Goal: Task Accomplishment & Management: Use online tool/utility

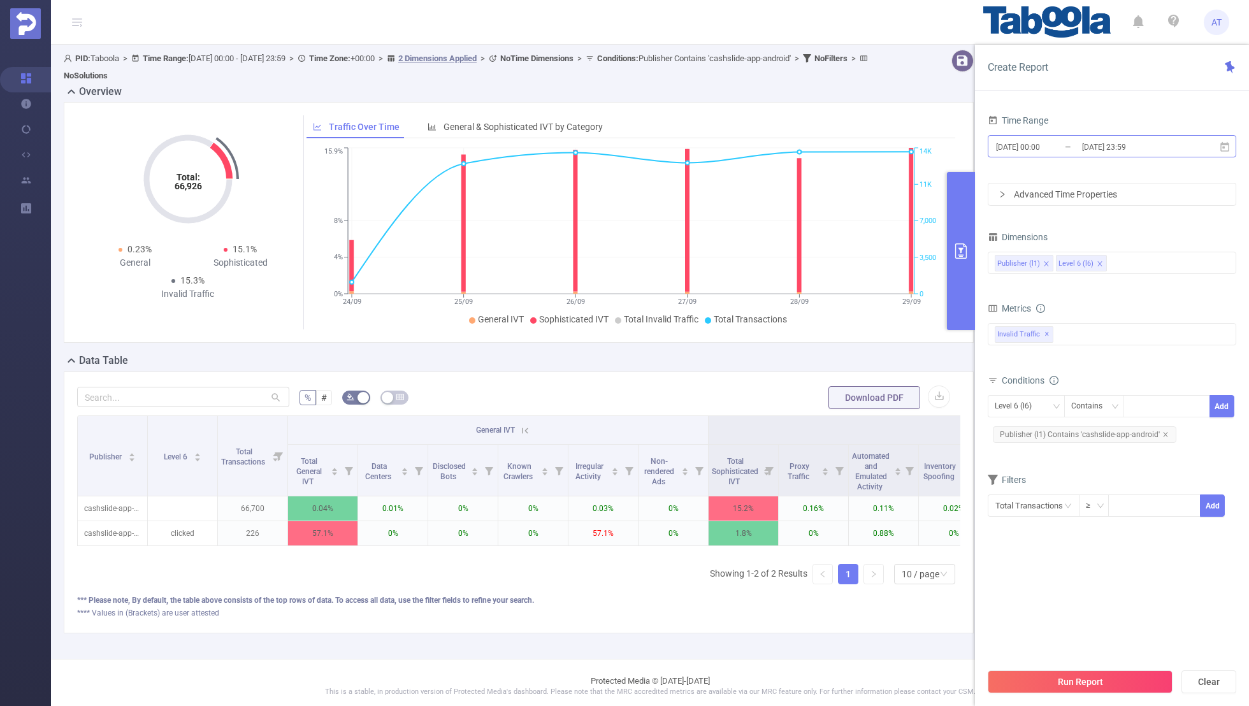
click at [1107, 142] on input "[DATE] 23:59" at bounding box center [1132, 146] width 103 height 17
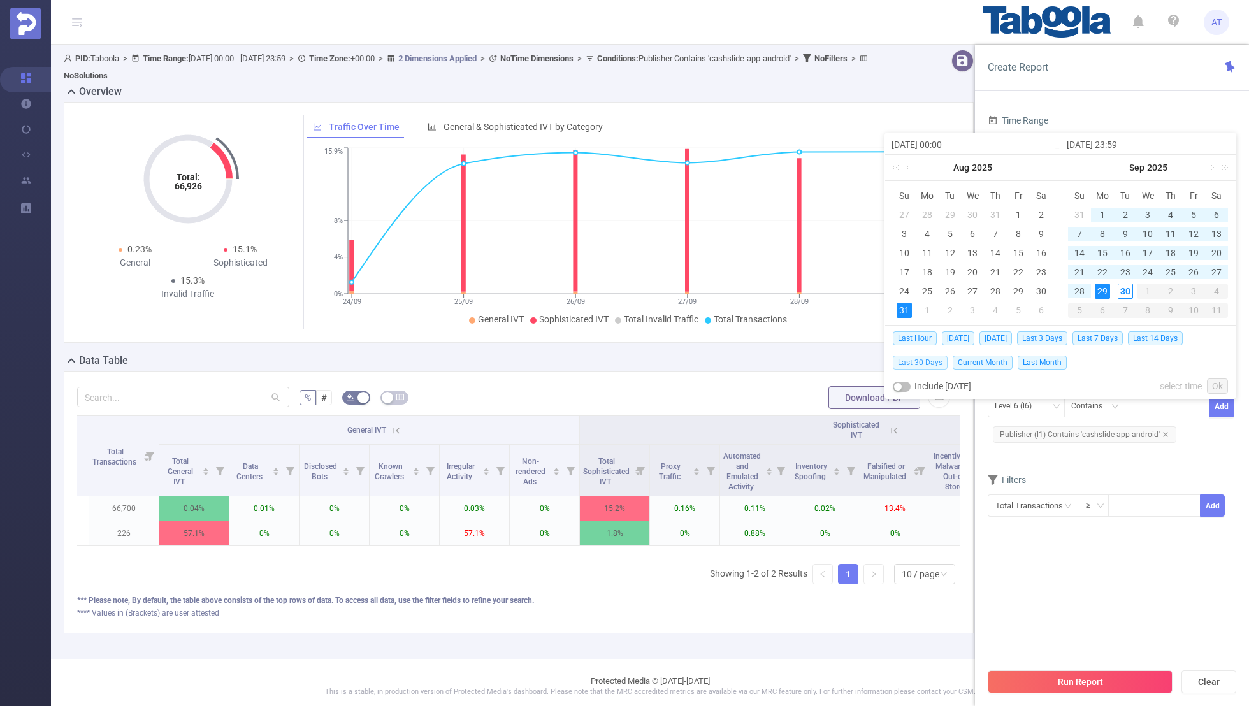
click at [920, 359] on span "Last 30 Days" at bounding box center [920, 363] width 55 height 14
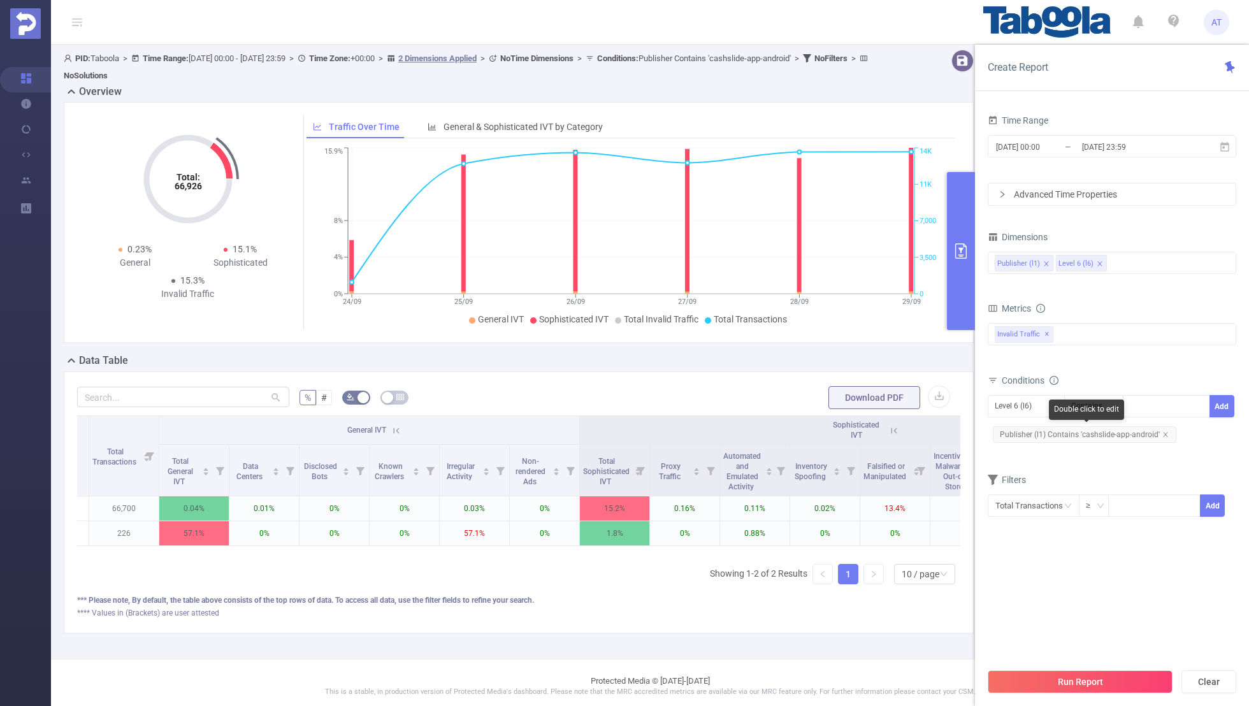
click at [1157, 431] on span "Publisher (l1) Contains 'cashslide-app-android'" at bounding box center [1084, 434] width 183 height 17
click at [1011, 404] on div "Level 6 (l6)" at bounding box center [1018, 406] width 46 height 21
click at [1014, 428] on li "Publisher (l1)" at bounding box center [1026, 431] width 77 height 20
click at [1162, 431] on icon "icon: close" at bounding box center [1165, 434] width 6 height 6
click at [1139, 400] on div at bounding box center [1166, 406] width 73 height 21
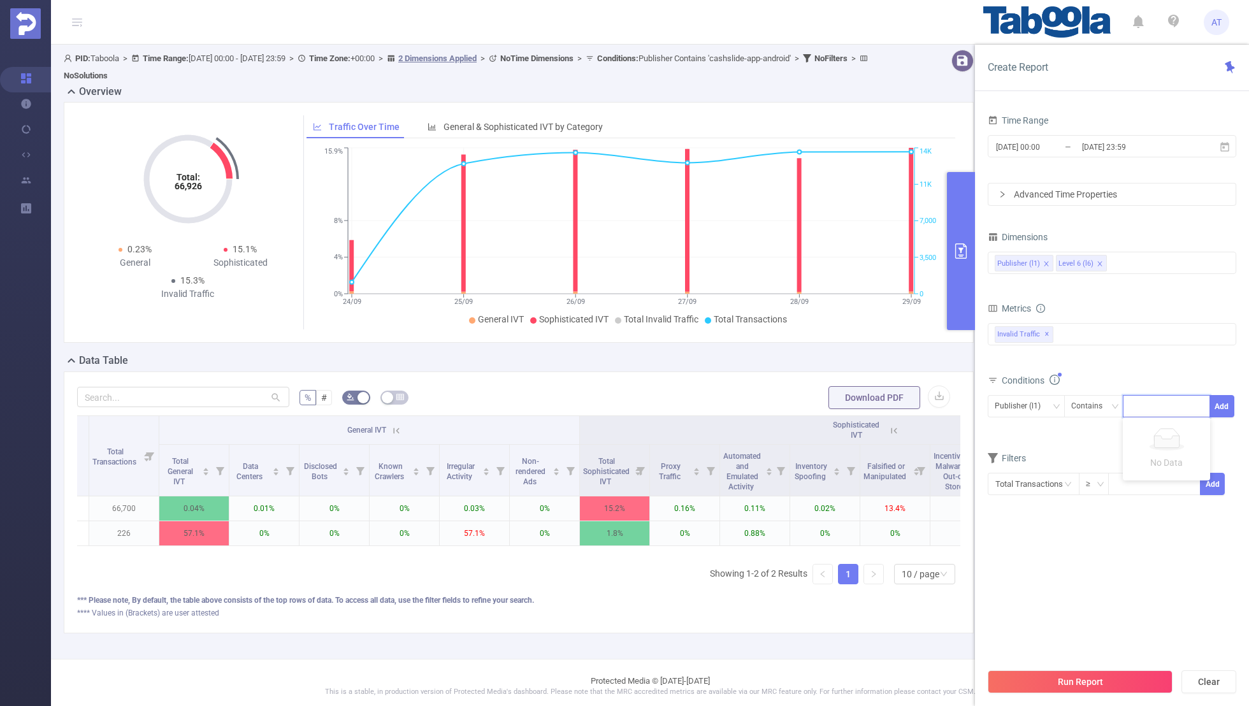
paste input "grandma-thingschannel"
type input "grandma-thingschannel"
click at [1223, 400] on button "Add" at bounding box center [1221, 406] width 25 height 22
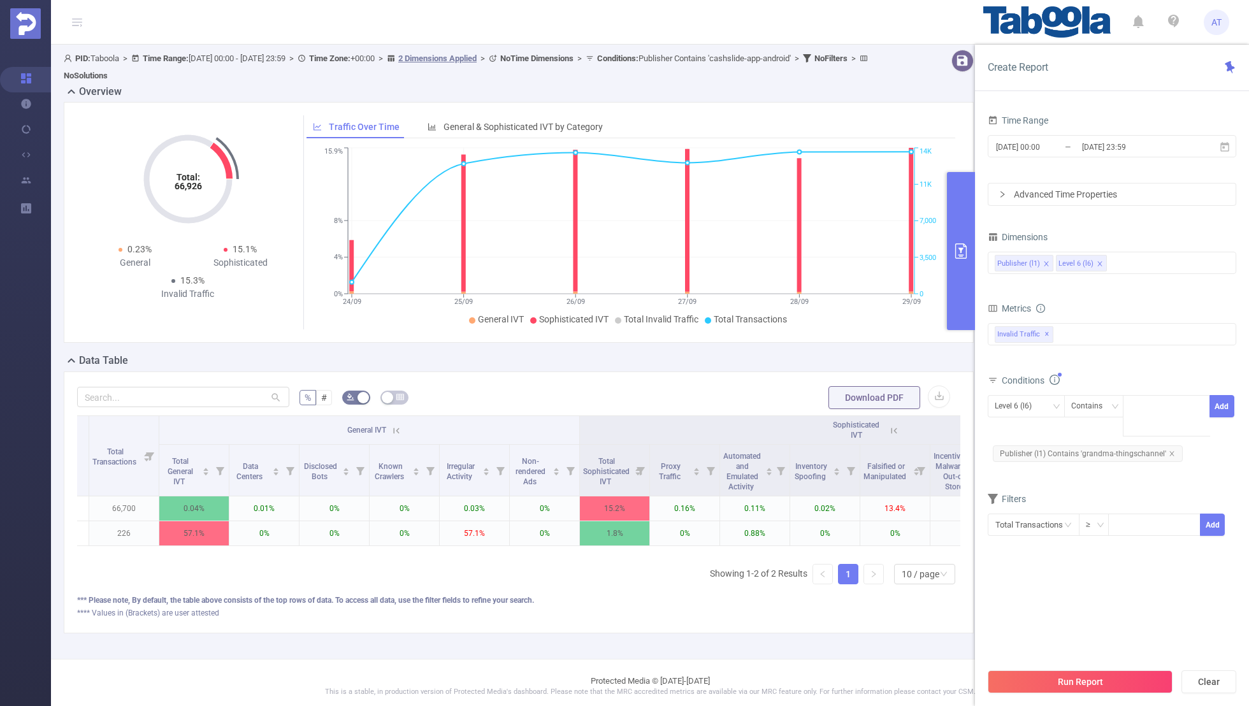
click at [1163, 465] on form "Dimensions Publisher (l1) Level 6 (l6) Metrics bp_total brand-safety brand_is_s…" at bounding box center [1112, 390] width 248 height 324
click at [1080, 680] on button "Run Report" at bounding box center [1080, 681] width 185 height 23
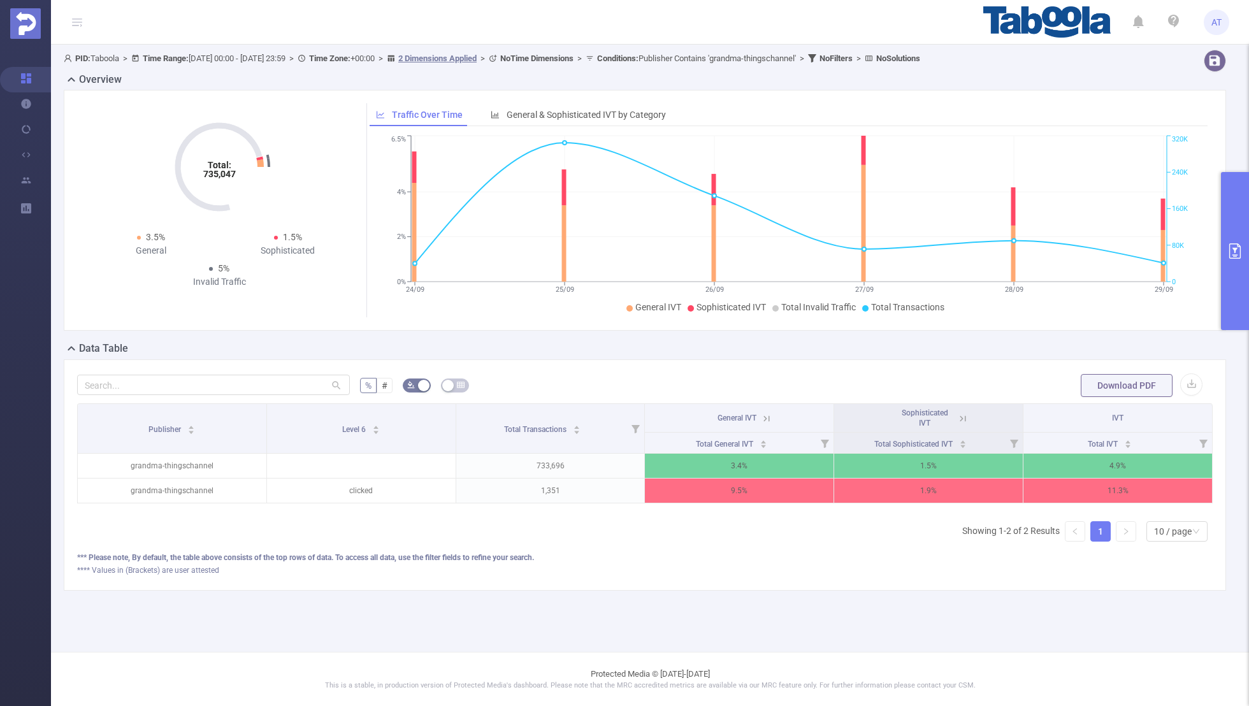
click at [1226, 234] on button "primary" at bounding box center [1235, 251] width 28 height 158
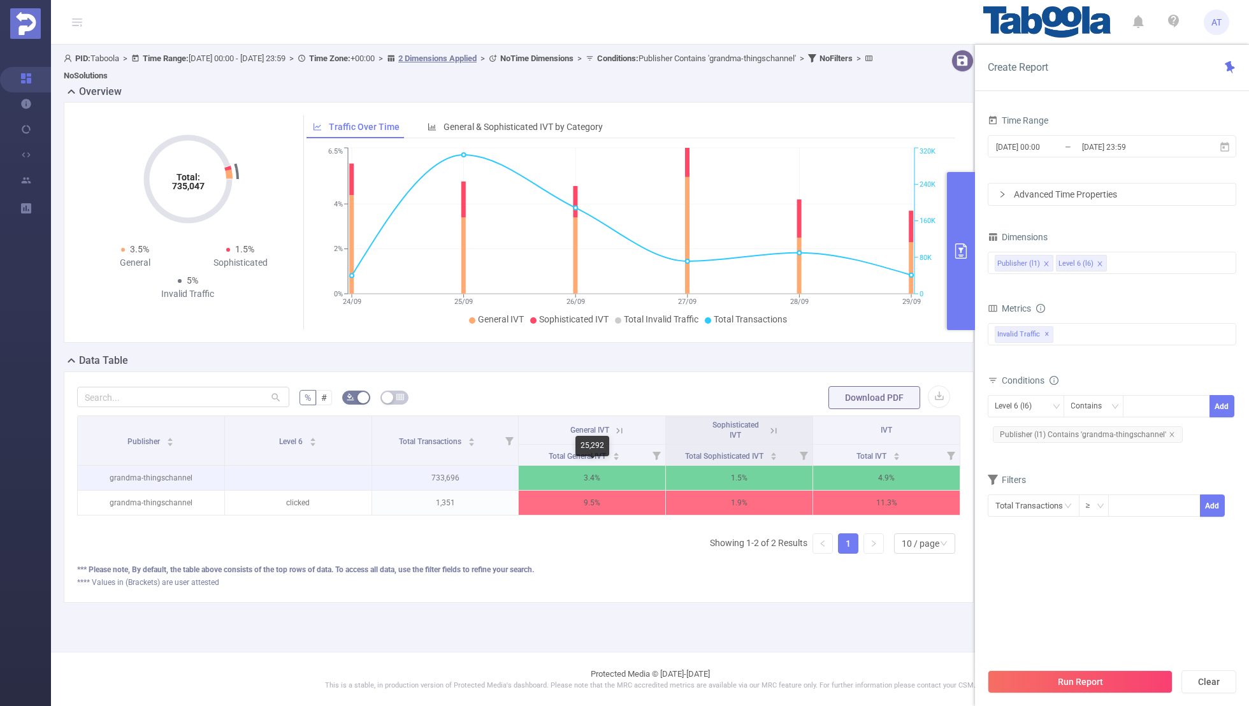
scroll to position [0, 3]
click at [613, 428] on icon at bounding box center [616, 430] width 11 height 11
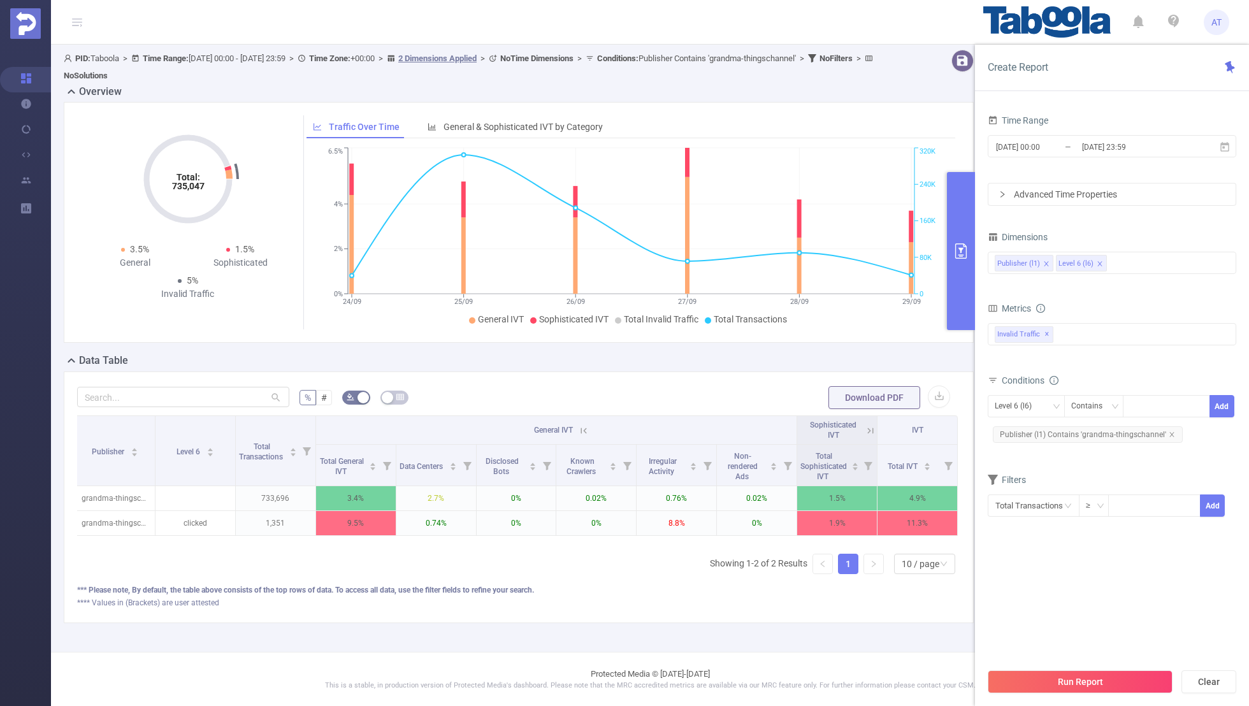
click at [872, 429] on icon at bounding box center [870, 431] width 6 height 6
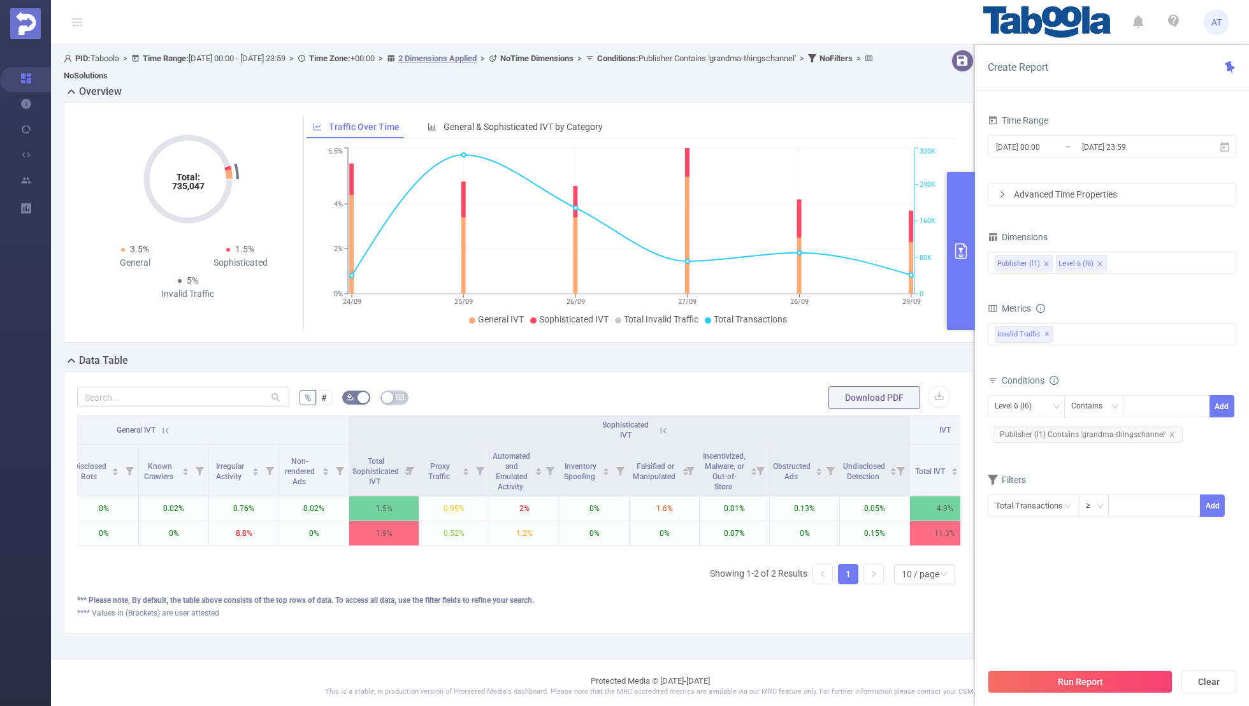
scroll to position [0, 380]
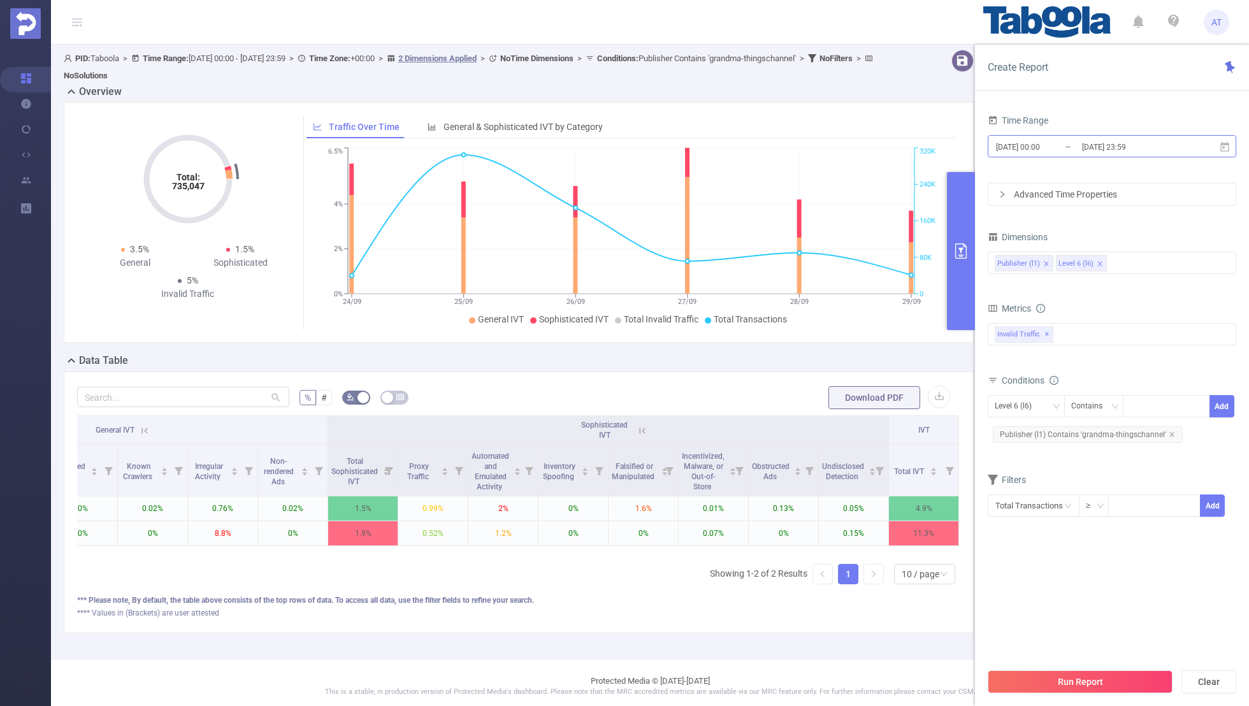
click at [1070, 148] on input "[DATE] 00:00" at bounding box center [1046, 146] width 103 height 17
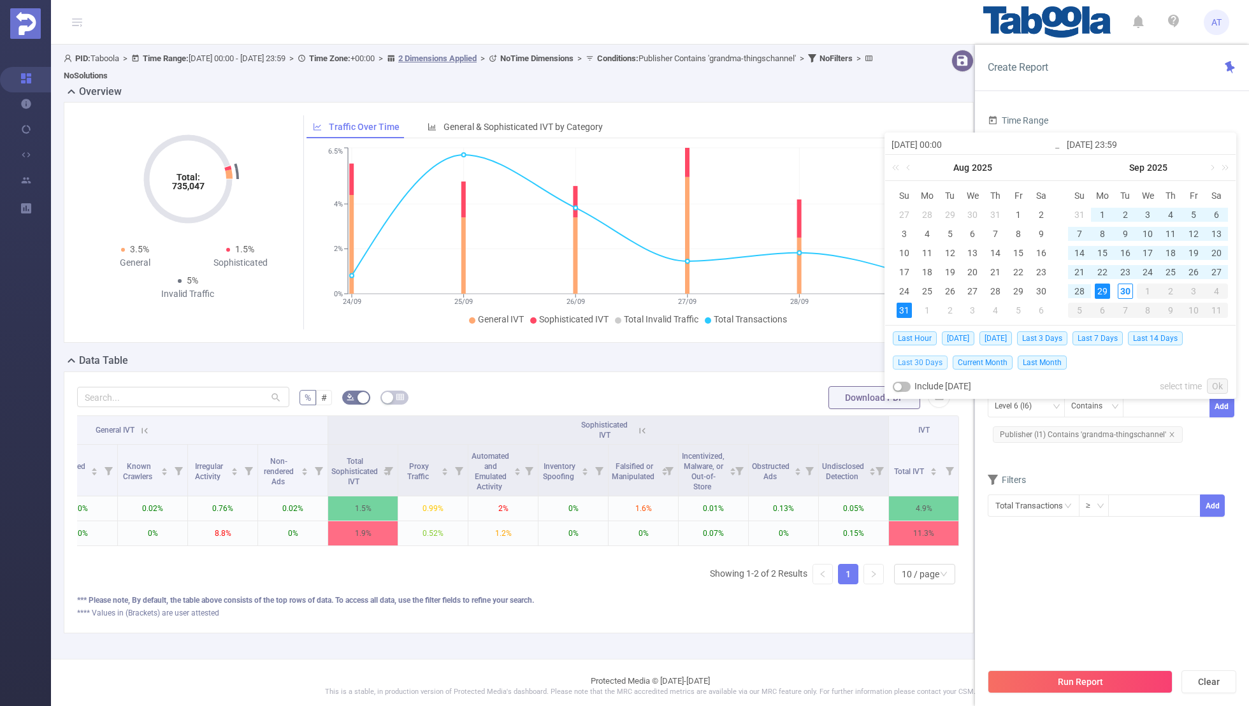
click at [921, 359] on span "Last 30 Days" at bounding box center [920, 363] width 55 height 14
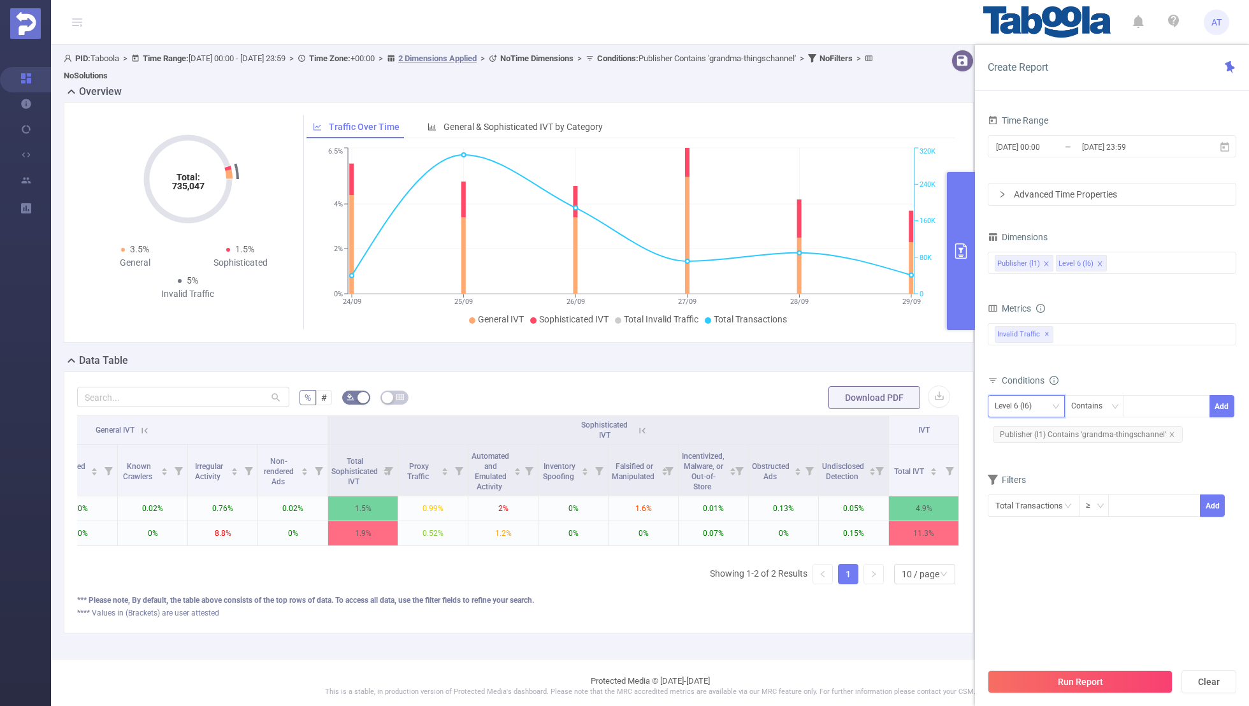
click at [1018, 402] on div "Level 6 (l6)" at bounding box center [1018, 406] width 46 height 21
click at [1018, 431] on li "Publisher (l1)" at bounding box center [1026, 431] width 77 height 20
click at [1169, 432] on icon "icon: close" at bounding box center [1172, 434] width 6 height 6
click at [1131, 392] on div "Publisher (l1) Contains Add" at bounding box center [1112, 410] width 248 height 36
click at [1138, 401] on div at bounding box center [1166, 406] width 73 height 21
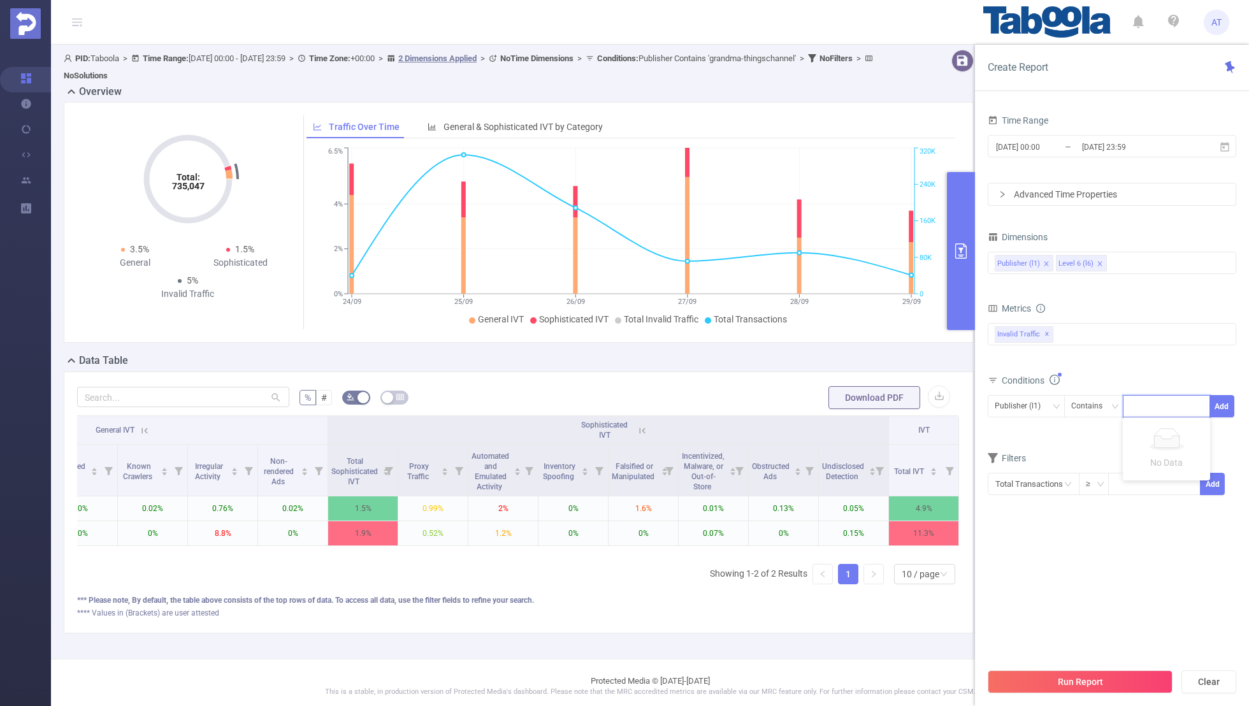
paste input "okuyamijapan"
type input "okuyamijapan"
click at [1225, 399] on button "Add" at bounding box center [1221, 406] width 25 height 22
click at [1137, 468] on form "Dimensions Publisher (l1) Level 6 (l6) Metrics bp_total brand-safety brand_is_s…" at bounding box center [1112, 390] width 248 height 324
click at [1090, 148] on input "[DATE] 23:59" at bounding box center [1132, 146] width 103 height 17
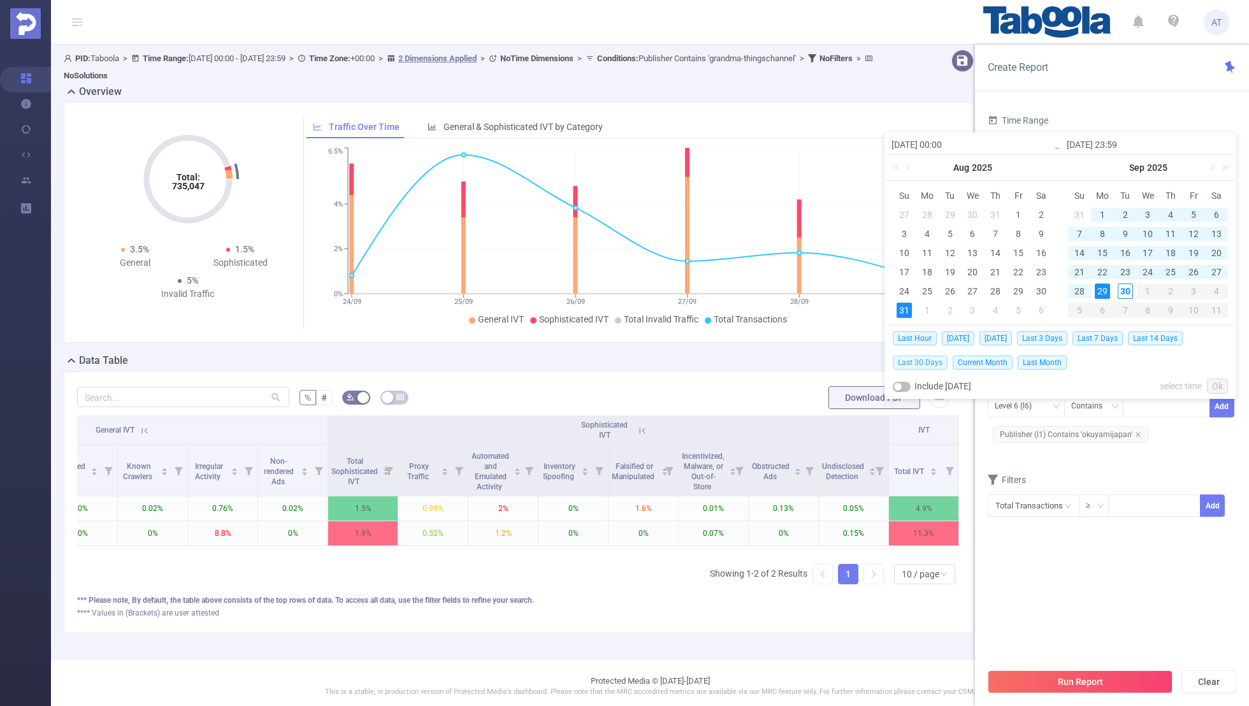
click at [916, 361] on span "Last 30 Days" at bounding box center [920, 363] width 55 height 14
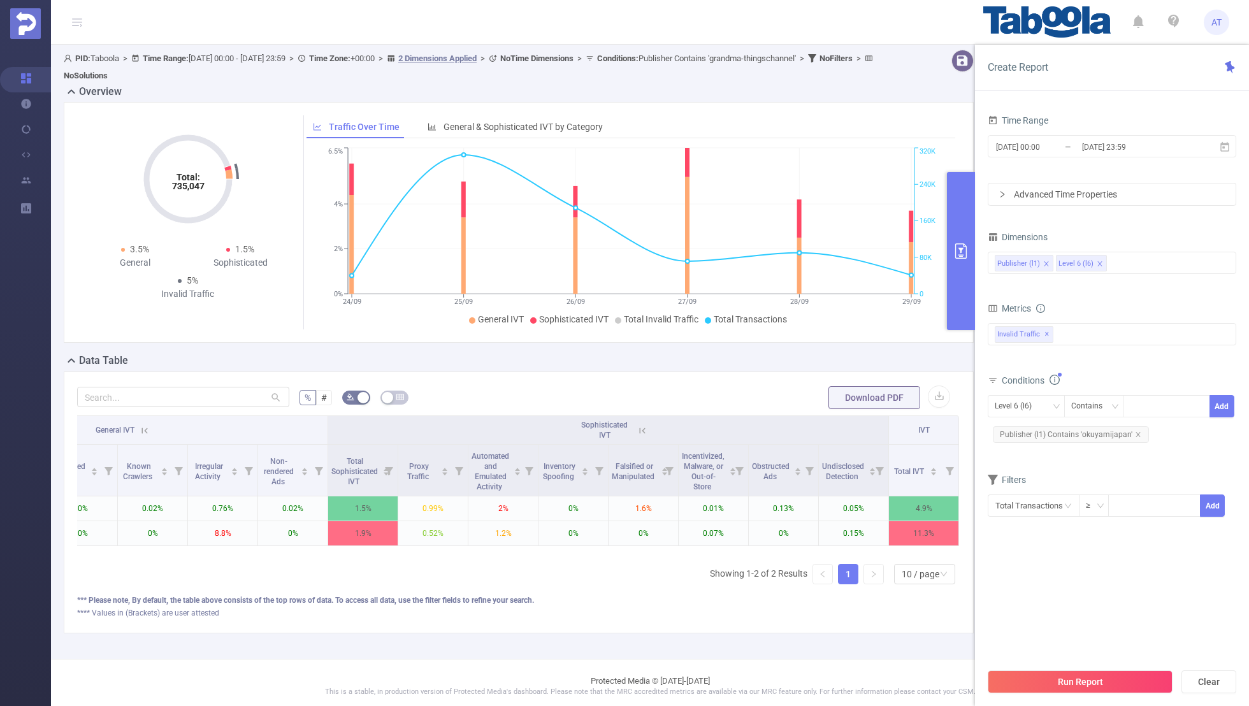
click at [1048, 590] on section "Time Range [DATE] 00:00 _ [DATE] 23:59 Advanced Time Properties Dimensions Publ…" at bounding box center [1112, 386] width 248 height 550
click at [1089, 148] on input "[DATE] 23:59" at bounding box center [1132, 146] width 103 height 17
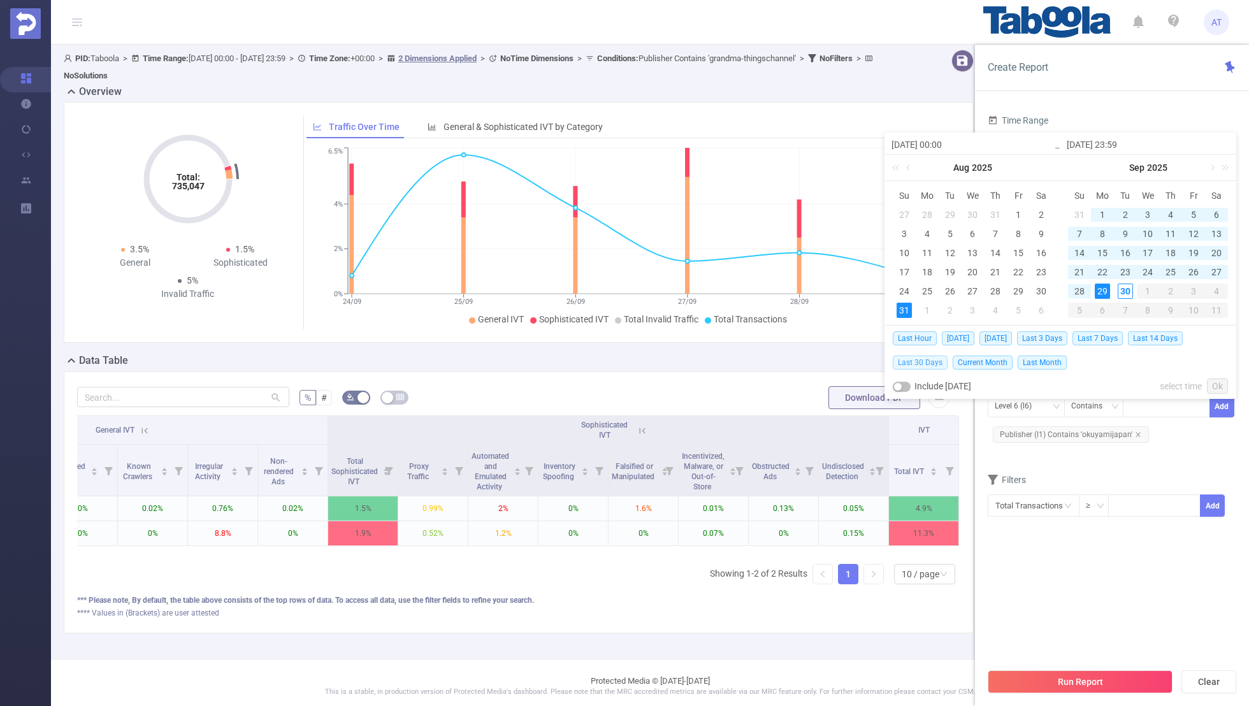
click at [912, 360] on span "Last 30 Days" at bounding box center [920, 363] width 55 height 14
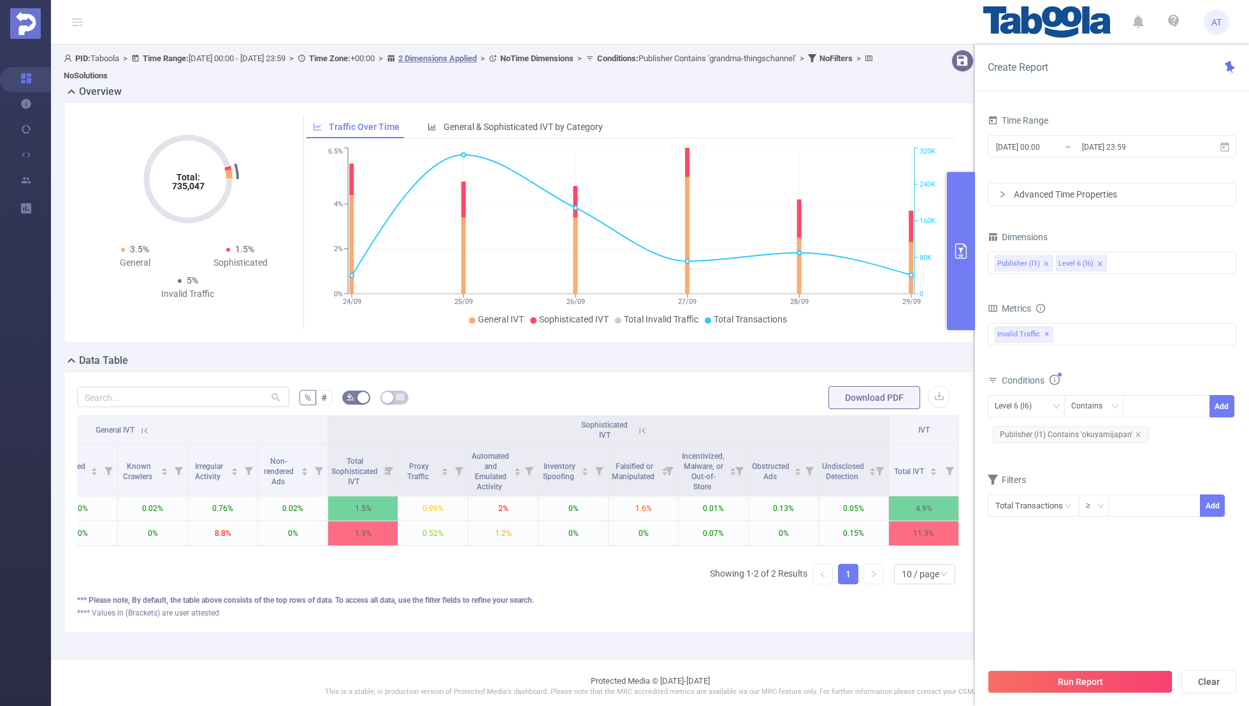
click at [1066, 552] on section "Time Range [DATE] 00:00 _ [DATE] 23:59 Advanced Time Properties Dimensions Publ…" at bounding box center [1112, 386] width 248 height 550
click at [1068, 686] on button "Run Report" at bounding box center [1080, 681] width 185 height 23
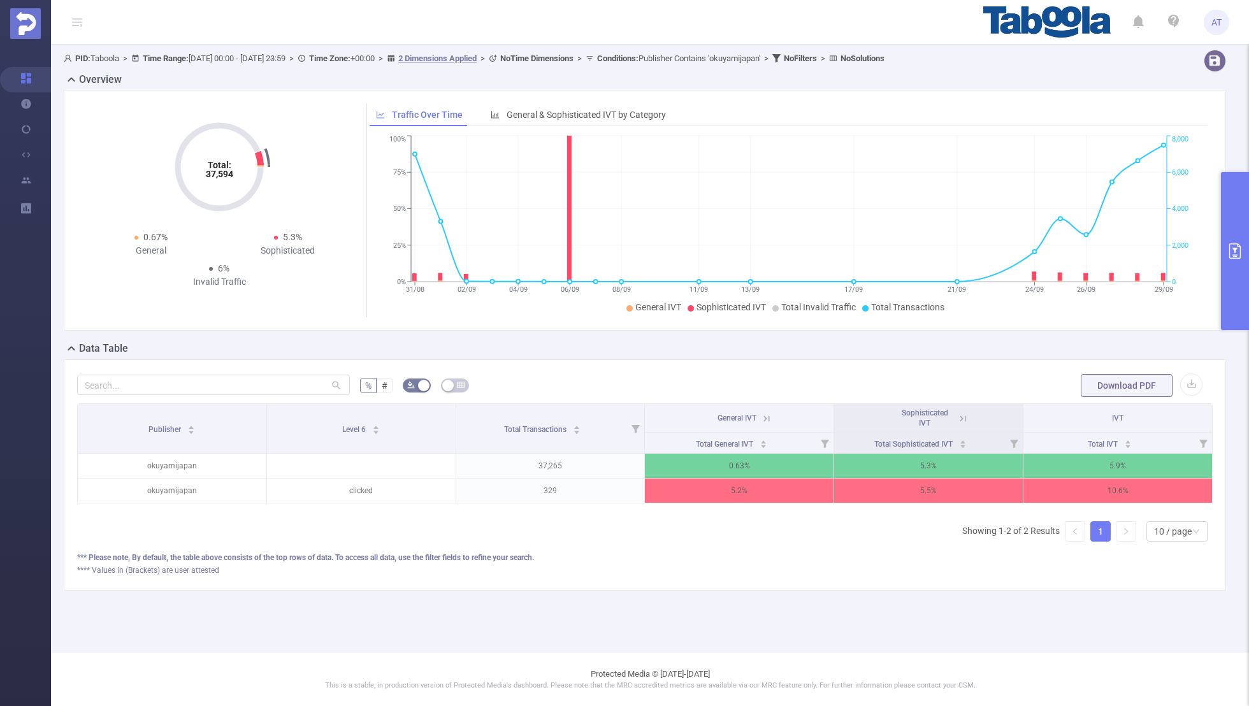
click at [1236, 252] on icon "primary" at bounding box center [1234, 250] width 15 height 15
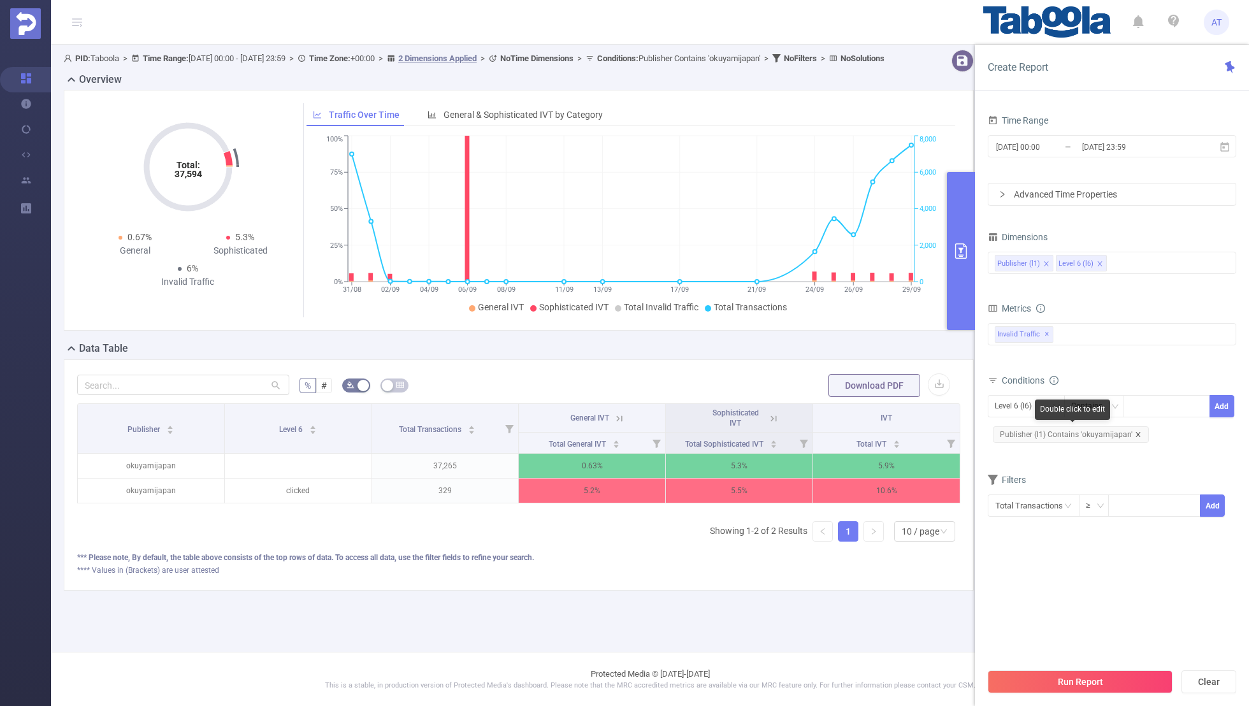
click at [1135, 432] on icon "icon: close" at bounding box center [1137, 434] width 4 height 4
click at [1035, 407] on div "Level 6 (l6)" at bounding box center [1018, 406] width 46 height 21
click at [1016, 429] on li "Publisher (l1)" at bounding box center [1026, 431] width 77 height 20
click at [1137, 407] on div at bounding box center [1166, 406] width 73 height 21
paste input "learnitwise-hb"
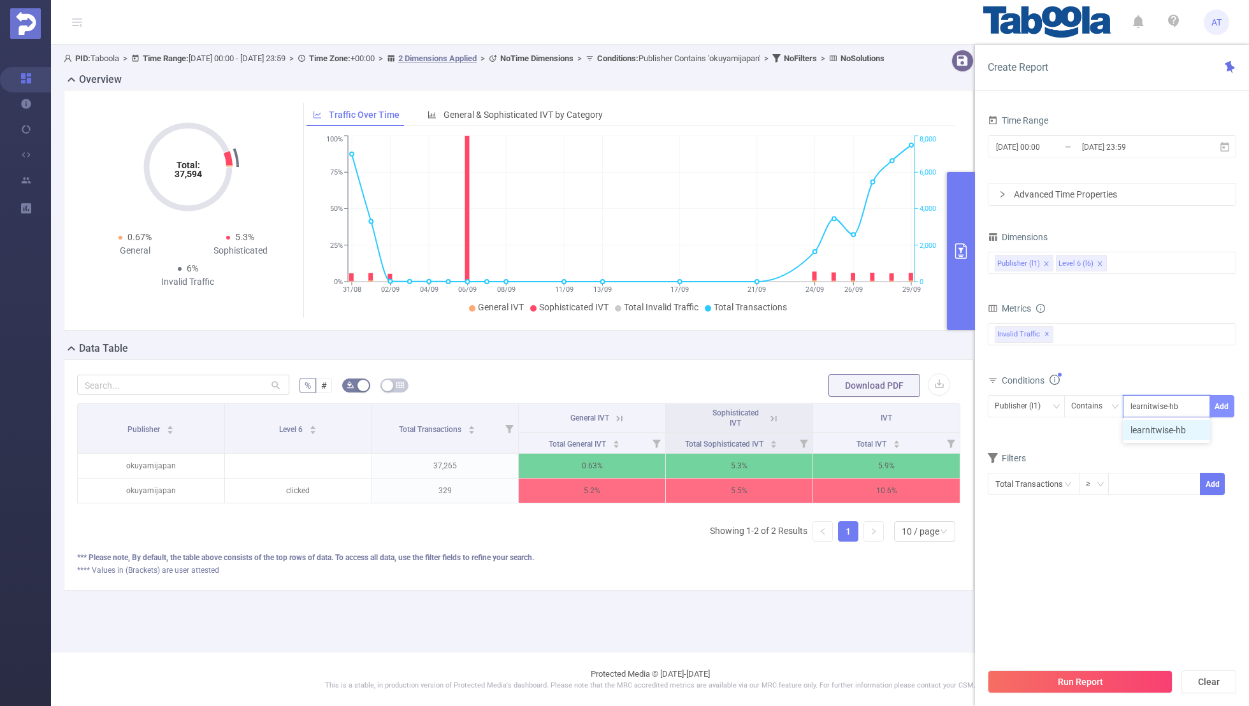
type input "learnitwise-hb"
click at [1214, 401] on button "Add" at bounding box center [1221, 406] width 25 height 22
click at [1151, 455] on form "Dimensions Publisher (l1) Level 6 (l6) Metrics bp_total brand-safety brand_is_s…" at bounding box center [1112, 390] width 248 height 324
click at [1056, 143] on input "[DATE] 00:00" at bounding box center [1046, 146] width 103 height 17
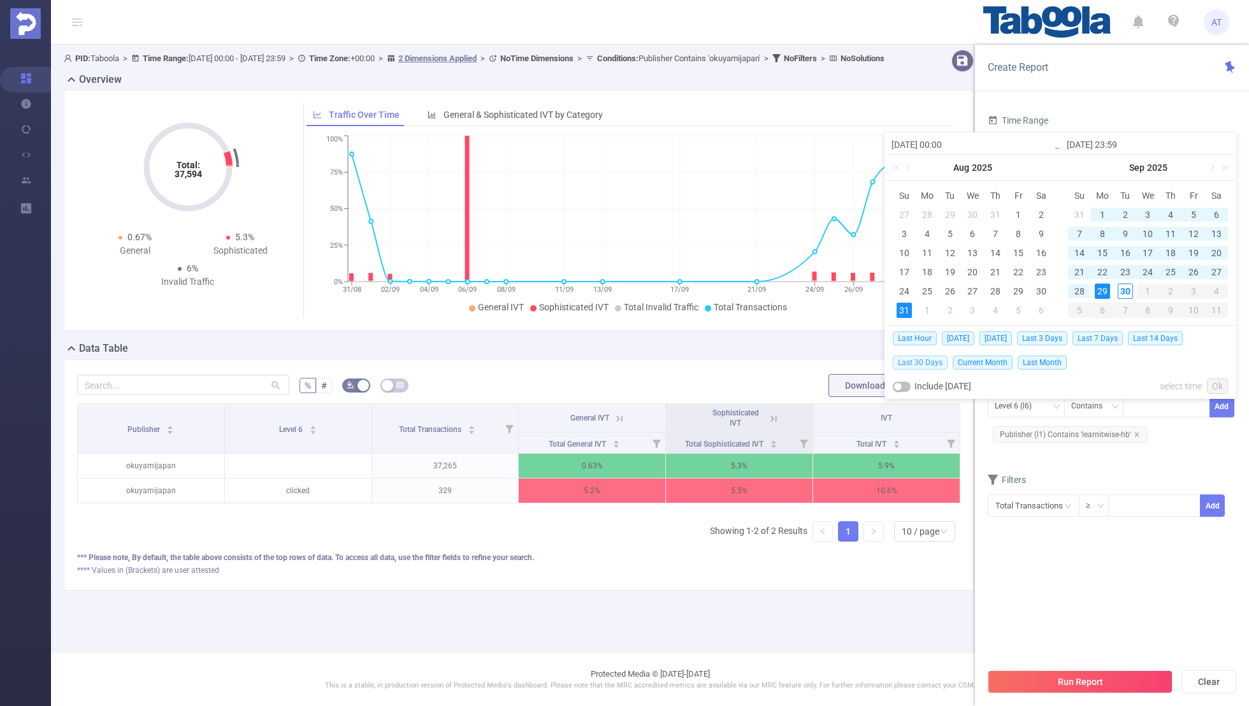
click at [914, 358] on span "Last 30 Days" at bounding box center [920, 363] width 55 height 14
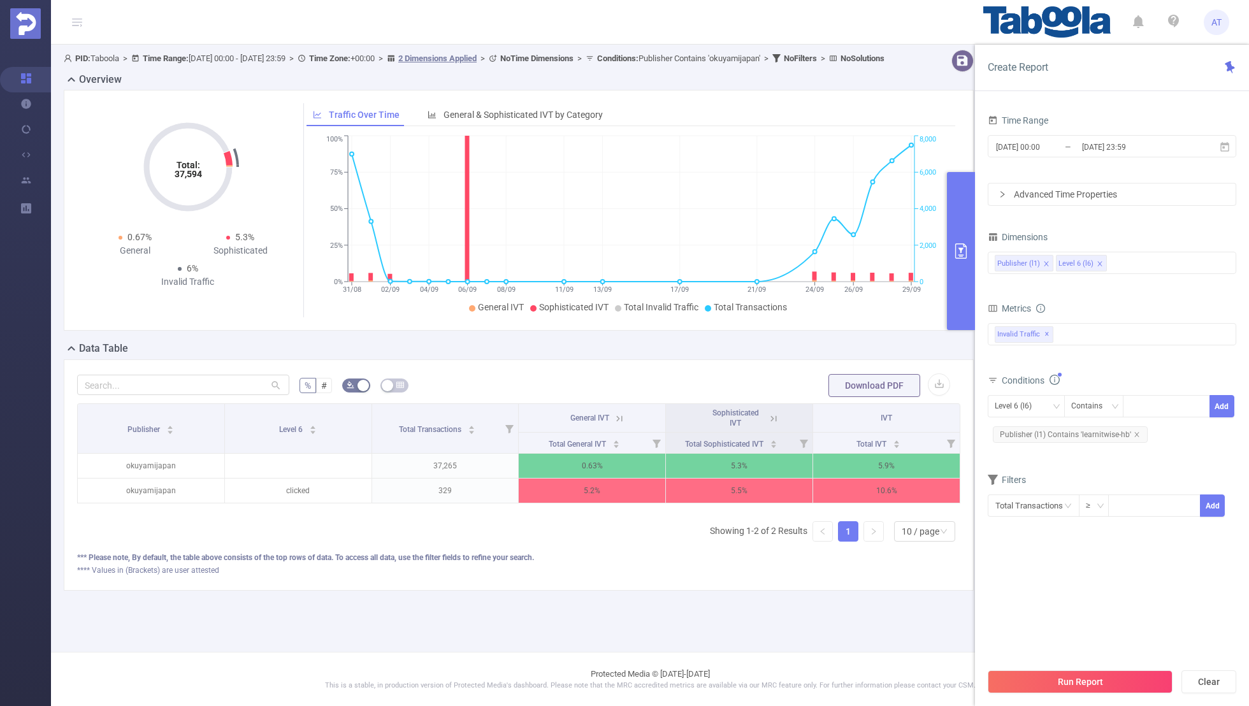
click at [1083, 608] on section "Time Range [DATE] 00:00 _ [DATE] 23:59 Advanced Time Properties Dimensions Publ…" at bounding box center [1112, 386] width 248 height 550
click at [1086, 683] on button "Run Report" at bounding box center [1080, 681] width 185 height 23
